Goal: Obtain resource: Obtain resource

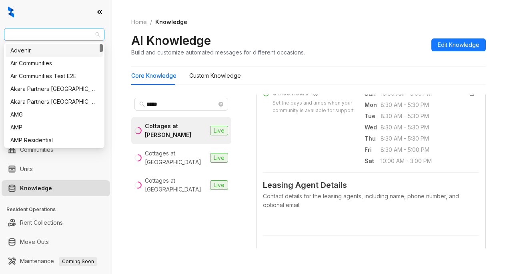
drag, startPoint x: 68, startPoint y: 35, endPoint x: 14, endPoint y: 36, distance: 53.3
click at [14, 36] on span "Case and Associates" at bounding box center [54, 34] width 91 height 12
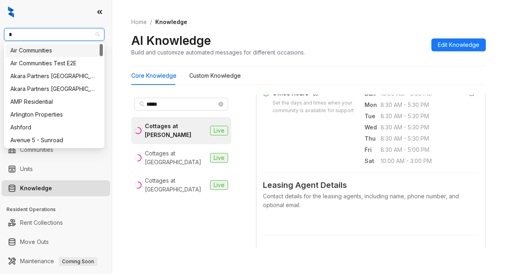
type input "**"
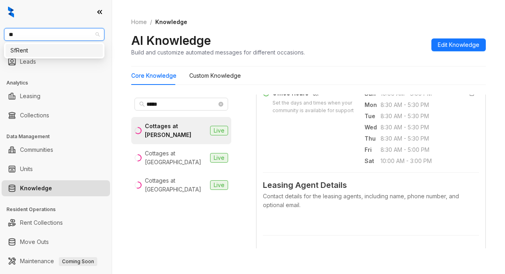
click at [15, 50] on div "SfRent" at bounding box center [54, 50] width 88 height 9
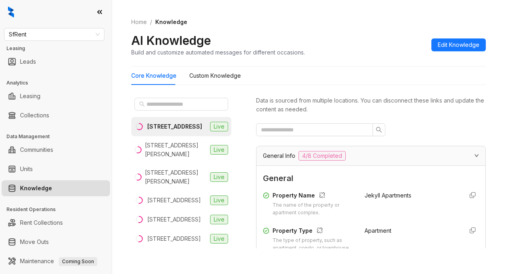
click at [167, 131] on div "[STREET_ADDRESS]" at bounding box center [174, 126] width 55 height 9
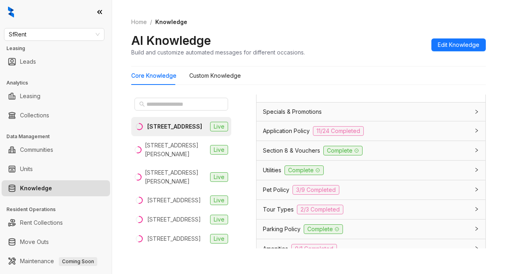
scroll to position [841, 0]
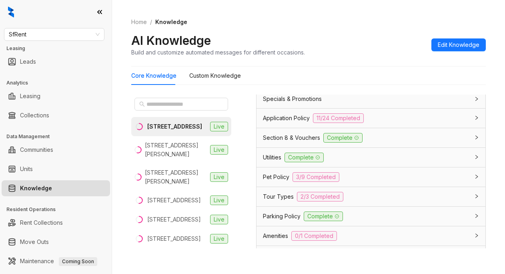
click at [300, 123] on span "Application Policy" at bounding box center [286, 118] width 47 height 9
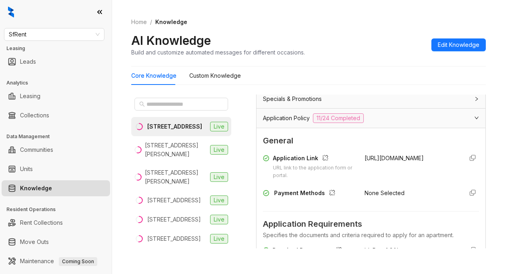
drag, startPoint x: 354, startPoint y: 172, endPoint x: 409, endPoint y: 174, distance: 54.1
click at [409, 174] on div "Application Link URL link to the application form or portal. [URL][DOMAIN_NAME]" at bounding box center [371, 167] width 216 height 26
copy span "[URL][DOMAIN_NAME]"
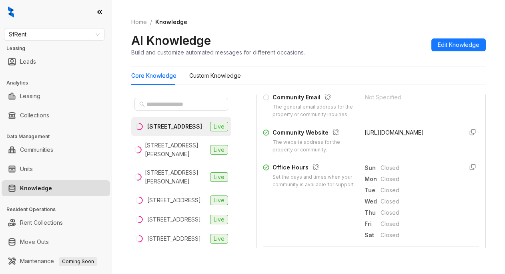
scroll to position [240, 0]
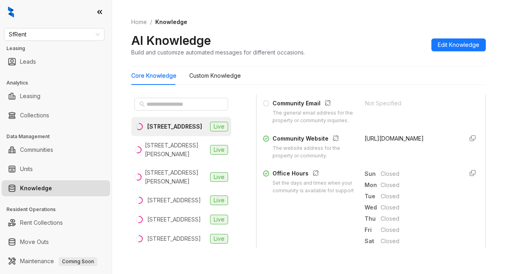
drag, startPoint x: 357, startPoint y: 153, endPoint x: 411, endPoint y: 158, distance: 54.4
click at [411, 158] on div "[URL][DOMAIN_NAME]" at bounding box center [411, 147] width 92 height 26
copy span "[URL][DOMAIN_NAME]"
click at [390, 26] on div "Home / Knowledge AI Knowledge Build and customize automated messages for differ…" at bounding box center [308, 37] width 355 height 58
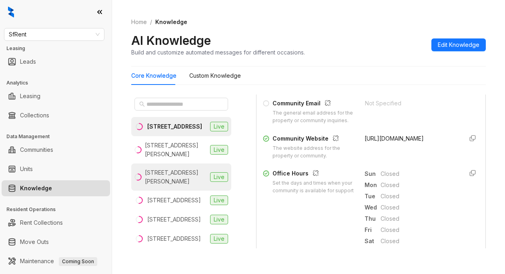
click at [153, 186] on div "[STREET_ADDRESS][PERSON_NAME]" at bounding box center [176, 177] width 62 height 18
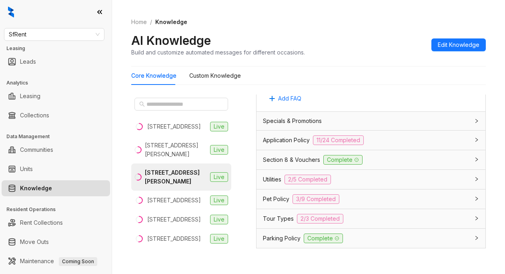
scroll to position [582, 0]
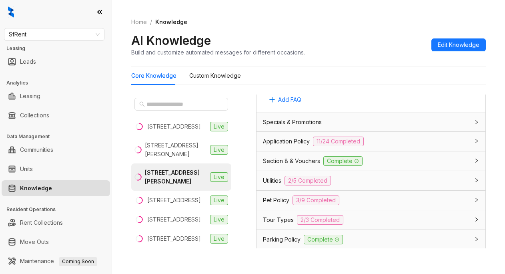
click at [279, 146] on span "Application Policy" at bounding box center [286, 141] width 47 height 9
